Goal: Navigation & Orientation: Find specific page/section

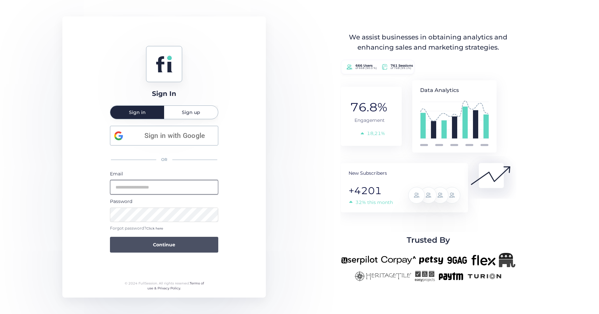
type input "**********"
click at [181, 242] on button "Continue" at bounding box center [164, 245] width 108 height 16
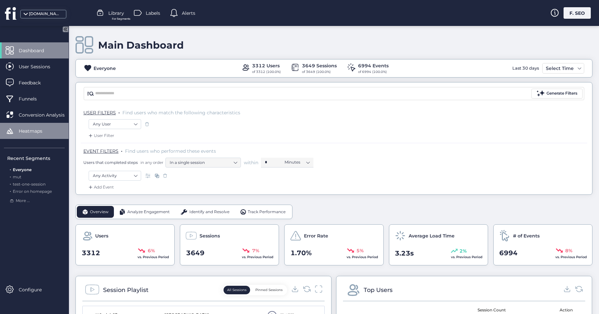
click at [10, 126] on div "Heatmaps" at bounding box center [34, 131] width 69 height 16
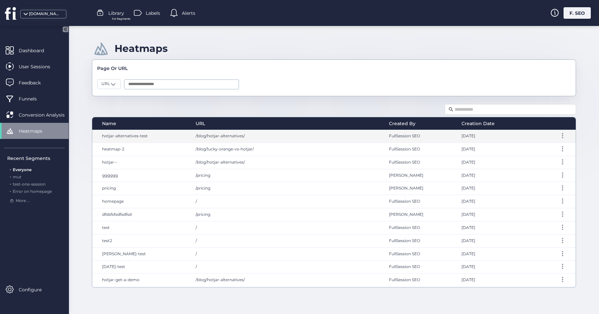
click at [138, 138] on div "hotjar-alternatives-test" at bounding box center [140, 136] width 97 height 13
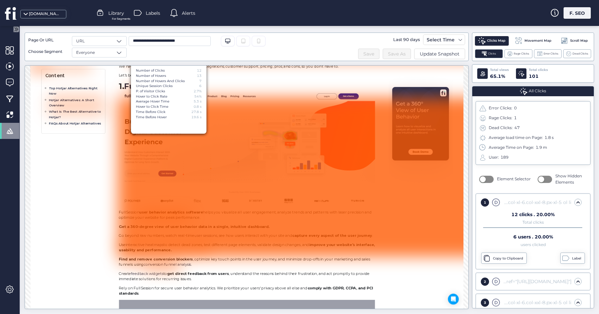
scroll to position [33, 0]
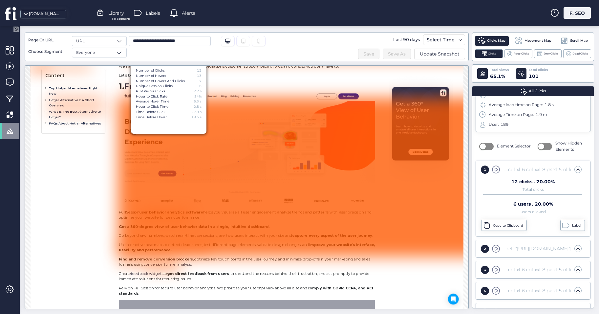
click at [503, 248] on div "div.container-fluid.px-lg-5 div#main-navbar-content.collapse.navbar-collapse ul…" at bounding box center [536, 248] width 70 height 7
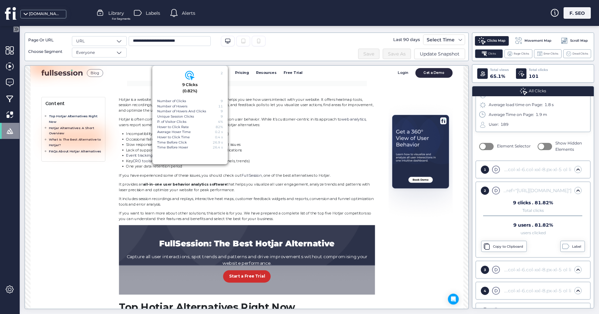
click at [531, 270] on div "section#page-content.mt-5.container-fluid.px-0 div.row.mt-5 div#page-body.col-1…" at bounding box center [536, 269] width 70 height 7
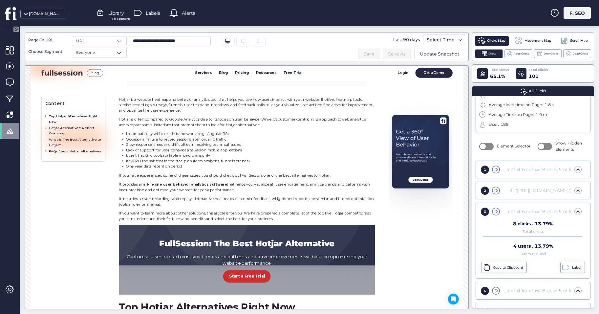
scroll to position [376, 0]
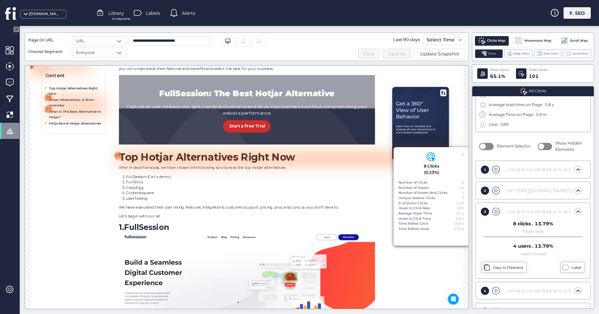
click at [378, 207] on h2 "Top Hotjar Alternatives Right Now" at bounding box center [345, 198] width 373 height 17
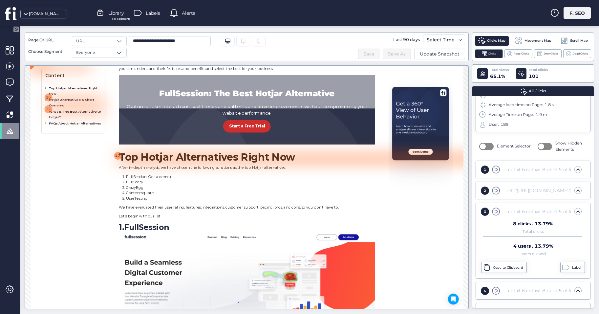
scroll to position [244, 0]
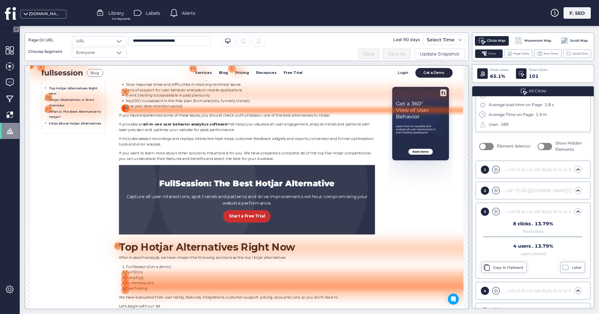
click at [169, 125] on div "39" at bounding box center [168, 127] width 13 height 13
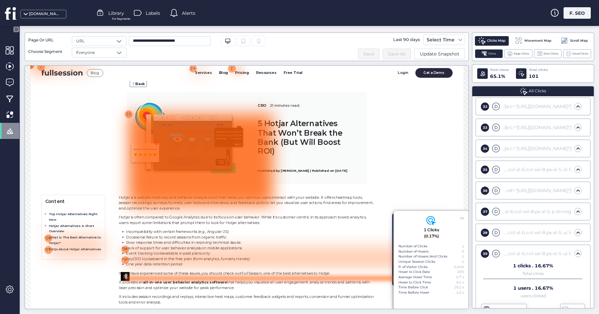
scroll to position [0, 0]
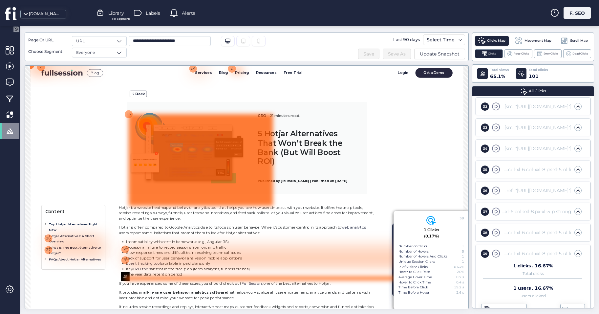
click at [209, 151] on div at bounding box center [278, 203] width 210 height 134
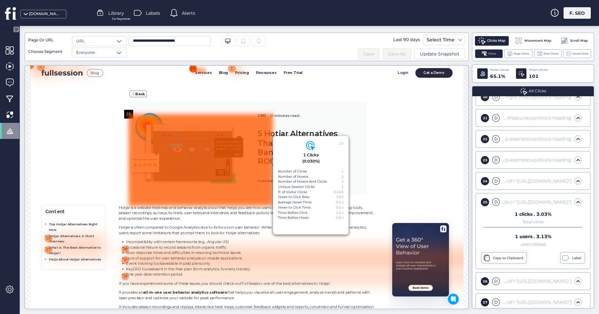
click at [269, 69] on div "24" at bounding box center [267, 69] width 13 height 13
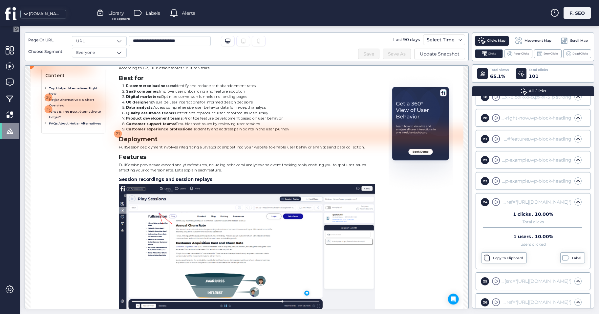
scroll to position [1214, 0]
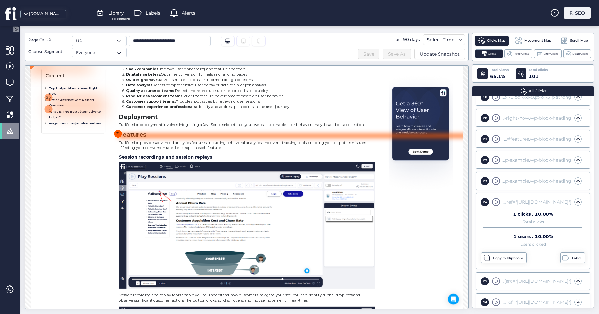
click at [161, 162] on div "21" at bounding box center [157, 164] width 13 height 13
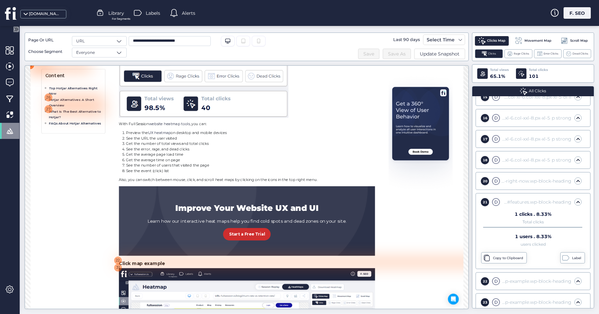
scroll to position [2231, 0]
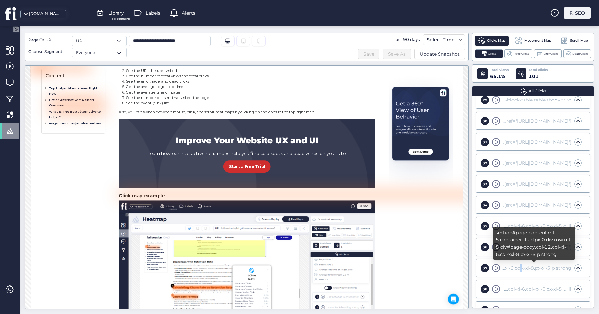
click at [515, 268] on div "section#page-content.mt-5.container-fluid.px-0 div.row.mt-5 div#page-body.col-1…" at bounding box center [536, 267] width 70 height 7
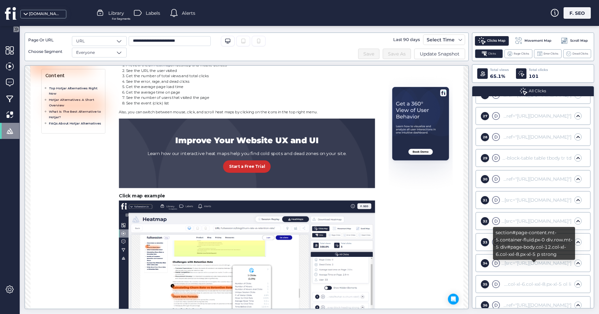
scroll to position [616, 0]
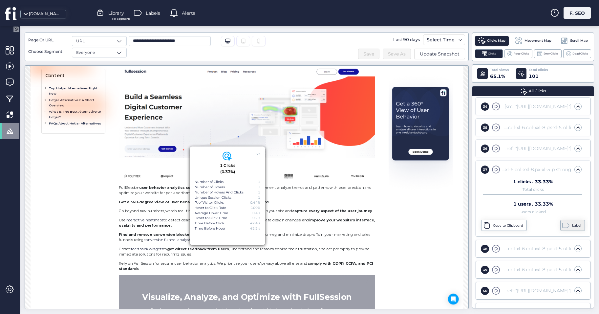
click at [572, 228] on div "Label" at bounding box center [577, 225] width 11 height 5
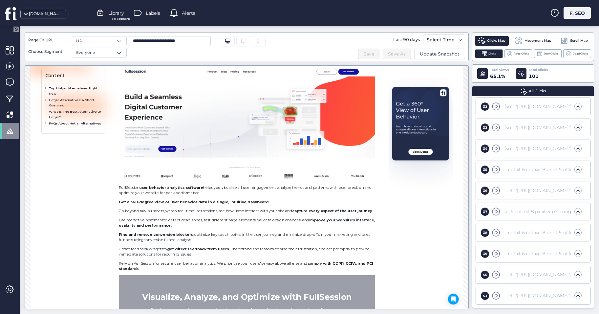
scroll to position [684, 0]
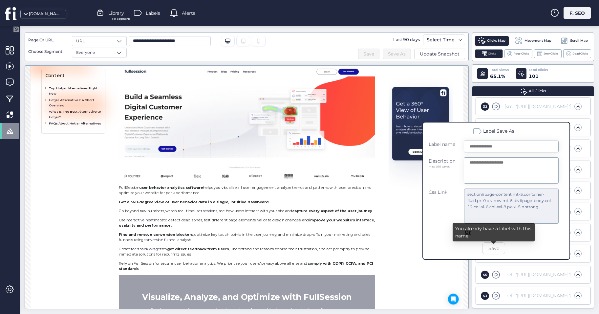
click at [553, 243] on form "Label name Description max 100 words Css Link section#page-content.mt-5.contain…" at bounding box center [494, 197] width 130 height 114
click at [501, 249] on button "Save" at bounding box center [493, 248] width 23 height 12
click at [492, 147] on input "text" at bounding box center [511, 146] width 95 height 12
click at [442, 201] on div "Css Link" at bounding box center [443, 205] width 29 height 35
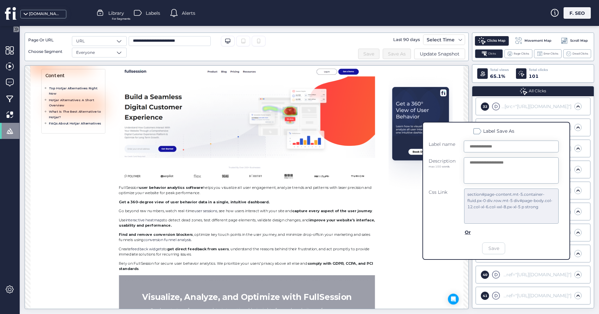
click at [396, 284] on div at bounding box center [420, 192] width 525 height 232
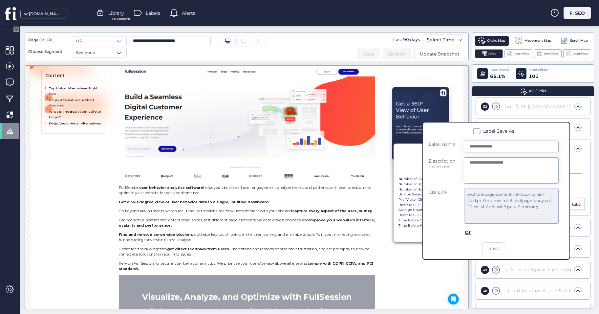
scroll to position [630, 0]
click at [407, 279] on div at bounding box center [420, 192] width 525 height 232
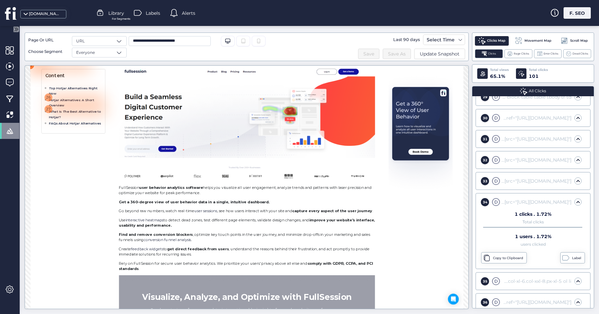
click at [455, 300] on div at bounding box center [420, 192] width 525 height 232
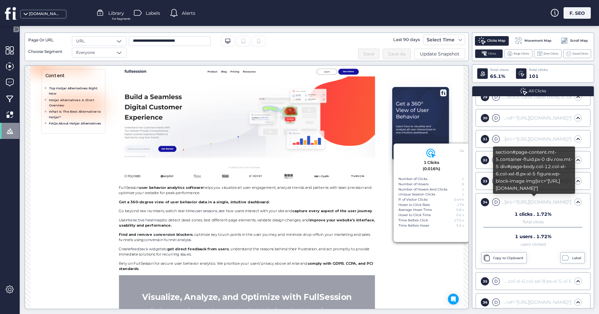
click at [543, 204] on div "section#page-content.mt-5.container-fluid.px-0 div.row.mt-5 div#page-body.col-1…" at bounding box center [536, 201] width 70 height 7
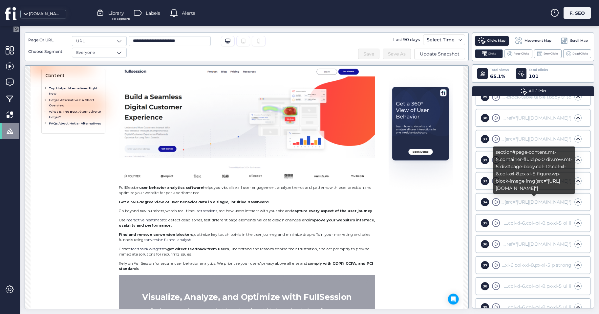
click at [543, 204] on div "section#page-content.mt-5.container-fluid.px-0 div.row.mt-5 div#page-body.col-1…" at bounding box center [536, 201] width 70 height 7
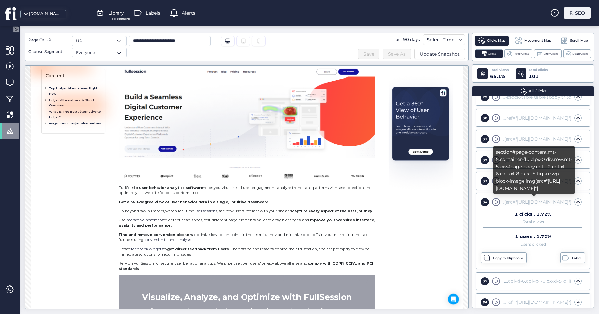
scroll to position [334, 0]
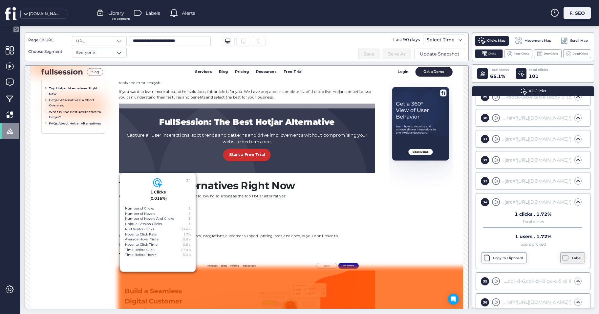
click at [565, 252] on div "Label" at bounding box center [572, 257] width 25 height 11
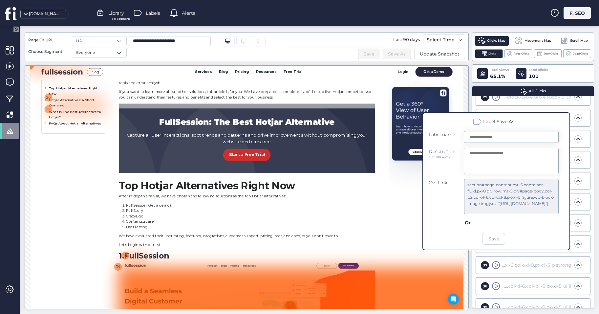
click at [583, 214] on img at bounding box center [597, 162] width 93 height 185
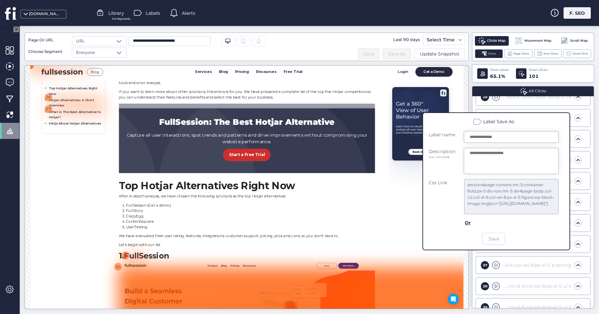
click at [506, 296] on div at bounding box center [471, 298] width 607 height 6
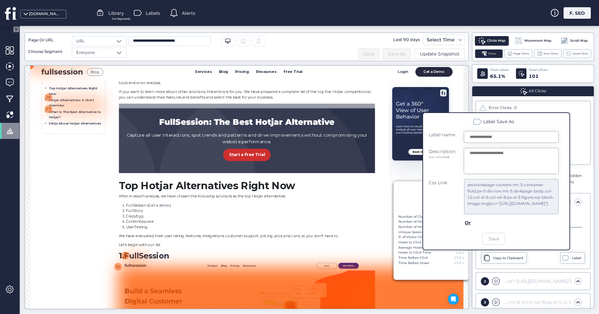
click at [468, 288] on li "CrazyEgg" at bounding box center [350, 284] width 362 height 8
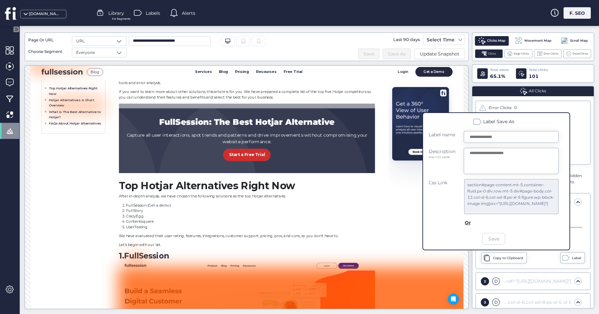
click at [585, 105] on div "Error Clicks: 0 Rage Clicks: 1 Dead Clicks: 47 Average load time on Page: 1.8 s…" at bounding box center [532, 202] width 121 height 212
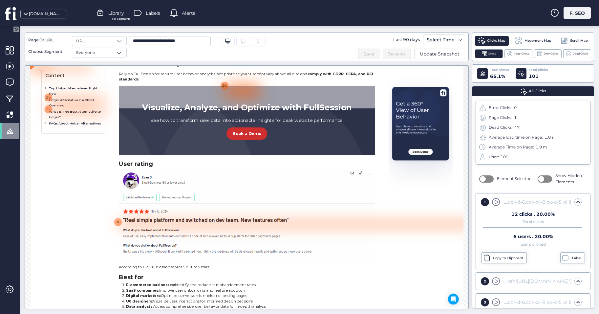
scroll to position [958, 0]
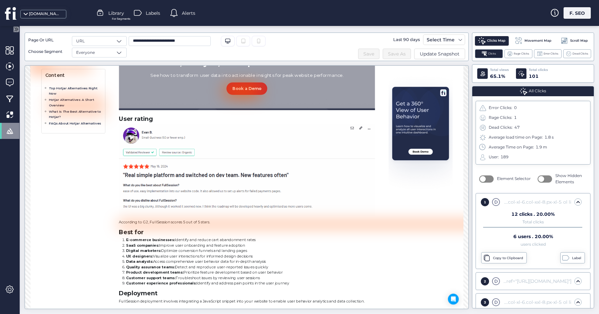
click at [386, 312] on div "**********" at bounding box center [309, 170] width 579 height 288
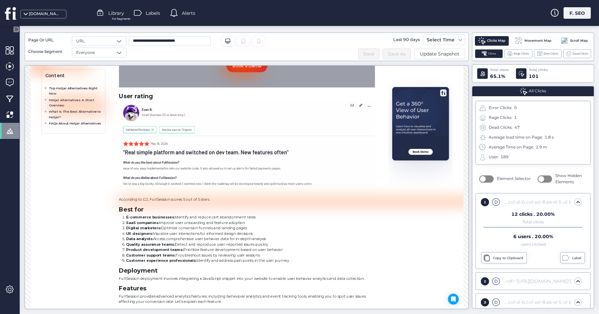
click at [115, 13] on span "Library" at bounding box center [116, 13] width 16 height 7
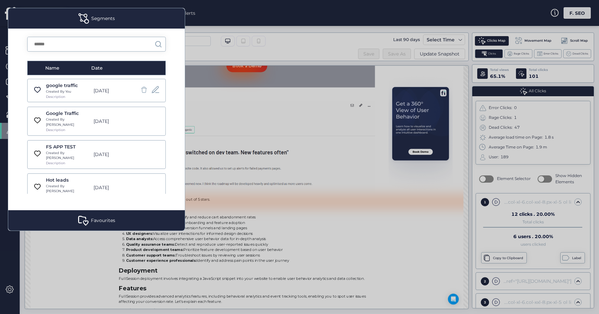
click at [151, 90] on span at bounding box center [155, 89] width 9 height 9
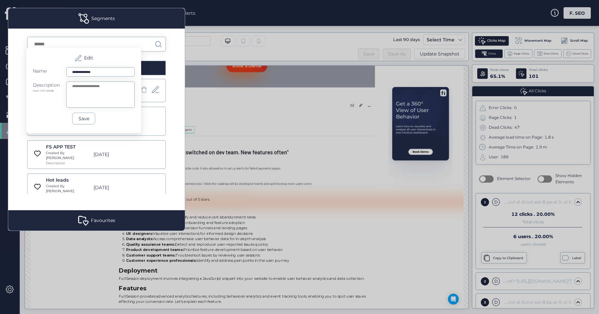
click at [151, 90] on span at bounding box center [155, 89] width 9 height 9
click at [174, 90] on div "Name Date google traffic Created By You Description [DATE] Google Traffic Creat…" at bounding box center [96, 119] width 177 height 181
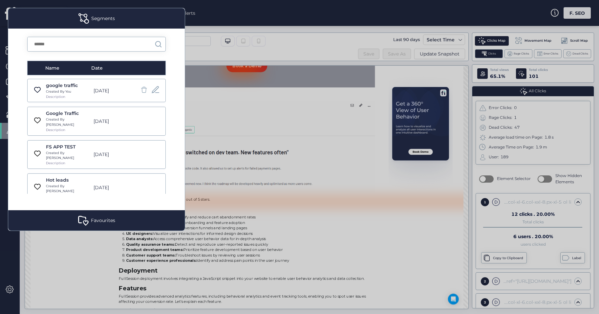
click at [153, 88] on span at bounding box center [155, 89] width 9 height 9
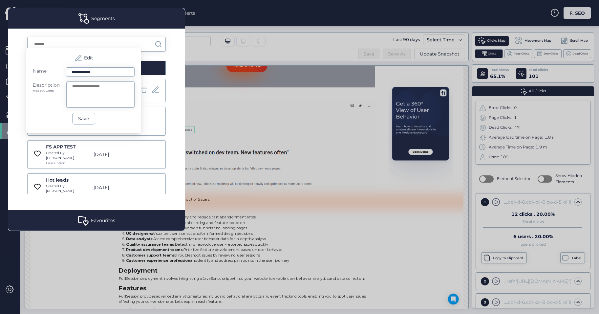
click at [184, 76] on div "Name Date google traffic Created By You Description [DATE] Google Traffic Creat…" at bounding box center [96, 119] width 177 height 181
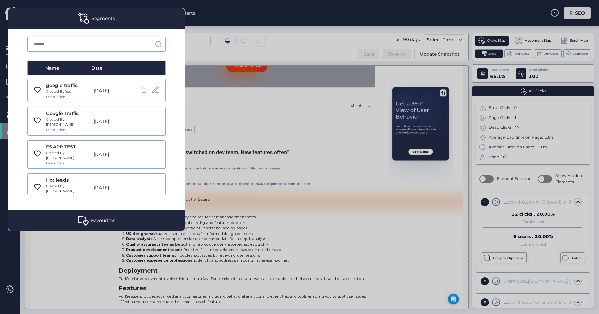
click at [214, 9] on div at bounding box center [299, 157] width 599 height 314
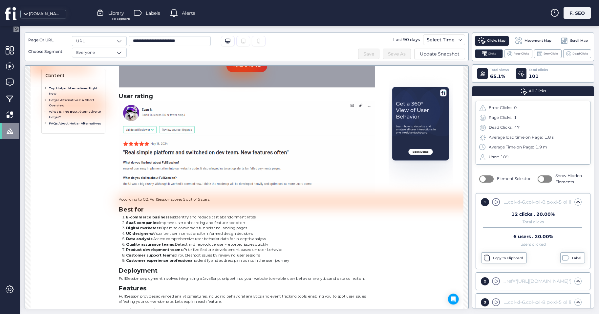
click at [150, 12] on span "Labels" at bounding box center [153, 13] width 14 height 7
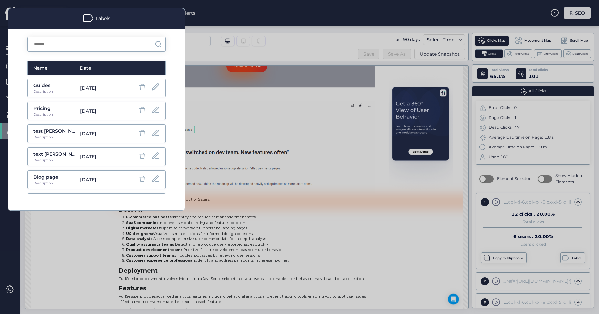
click at [151, 85] on span at bounding box center [155, 87] width 9 height 9
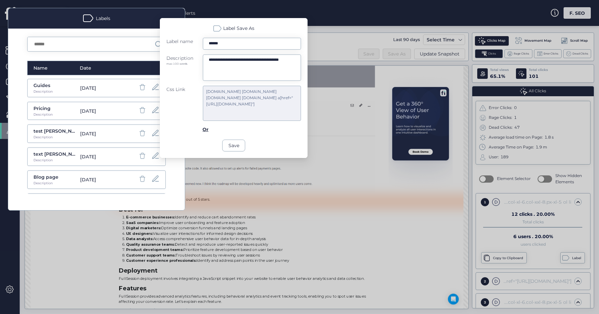
click at [228, 40] on input "******" at bounding box center [252, 44] width 98 height 12
click at [321, 22] on div at bounding box center [299, 157] width 599 height 314
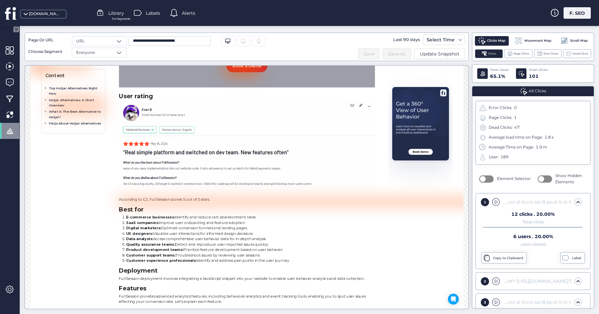
click at [182, 11] on span "Alerts" at bounding box center [188, 13] width 13 height 7
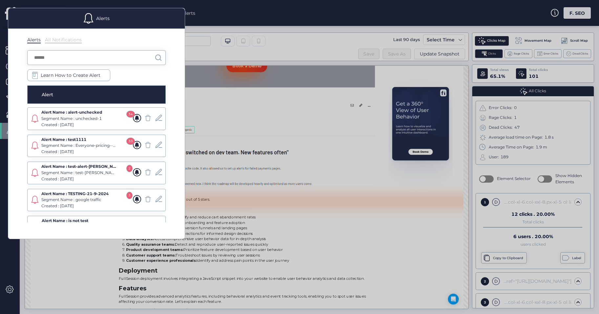
click at [239, 23] on div at bounding box center [299, 157] width 599 height 314
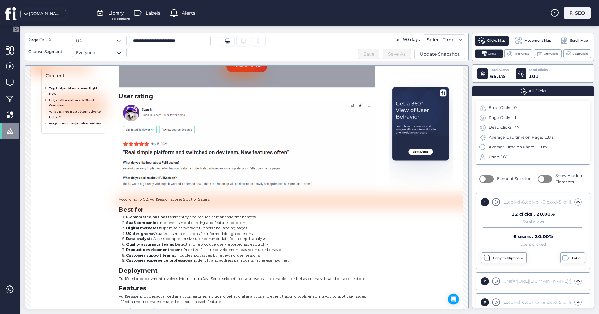
click at [156, 16] on span "Labels" at bounding box center [153, 13] width 14 height 7
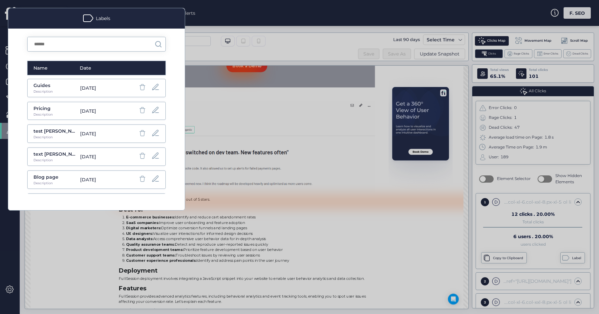
scroll to position [86, 0]
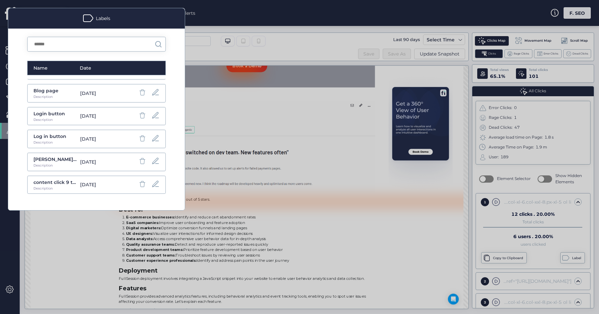
click at [304, 26] on div at bounding box center [299, 157] width 599 height 314
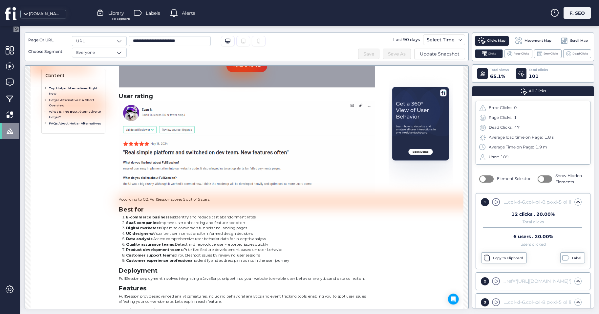
click at [12, 15] on icon at bounding box center [11, 13] width 12 height 13
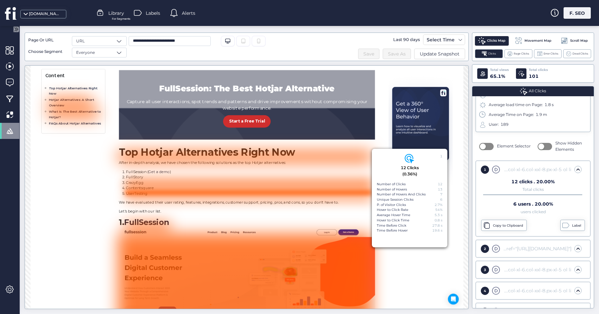
scroll to position [98, 0]
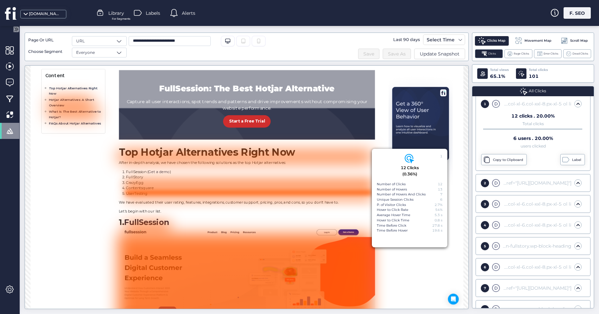
click at [496, 182] on span at bounding box center [496, 183] width 8 height 8
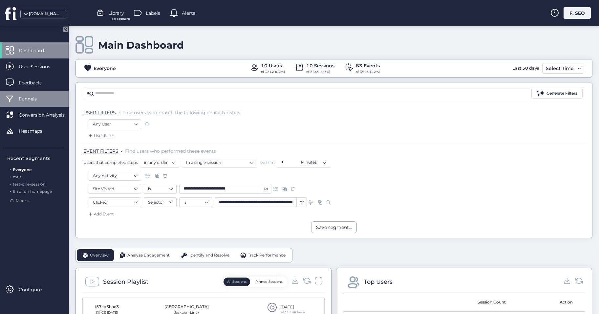
click at [47, 103] on div "Funnels" at bounding box center [34, 99] width 69 height 16
